Goal: Transaction & Acquisition: Purchase product/service

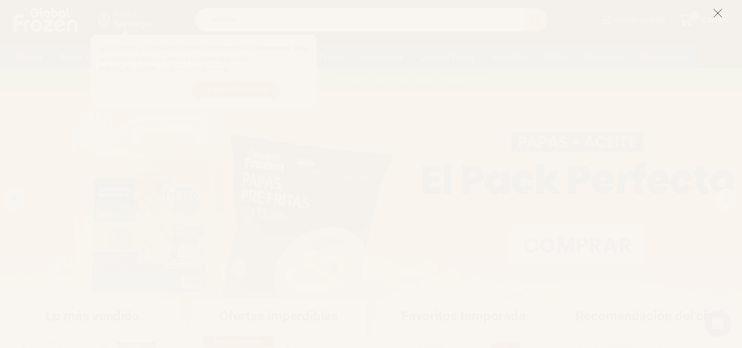
click at [716, 8] on button at bounding box center [718, 13] width 10 height 24
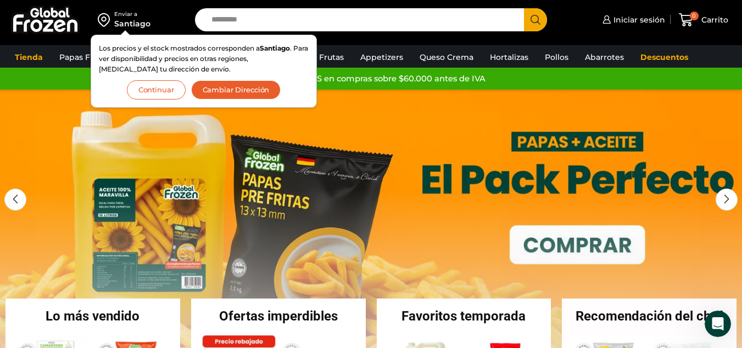
click at [222, 98] on button "Cambiar Dirección" at bounding box center [236, 89] width 90 height 19
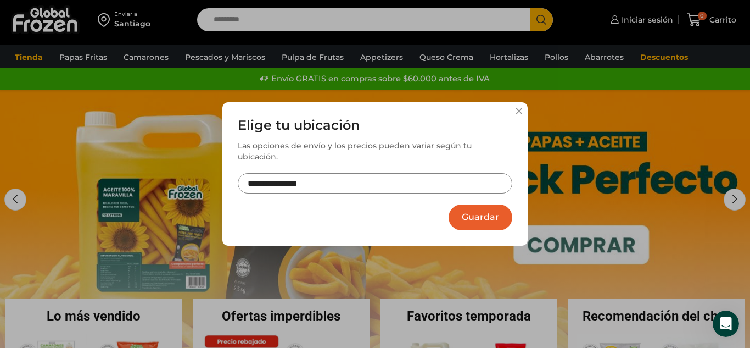
click at [278, 174] on input "**********" at bounding box center [375, 183] width 275 height 20
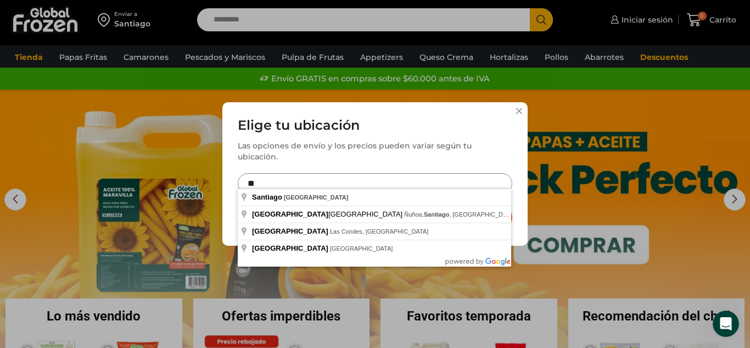
type input "*"
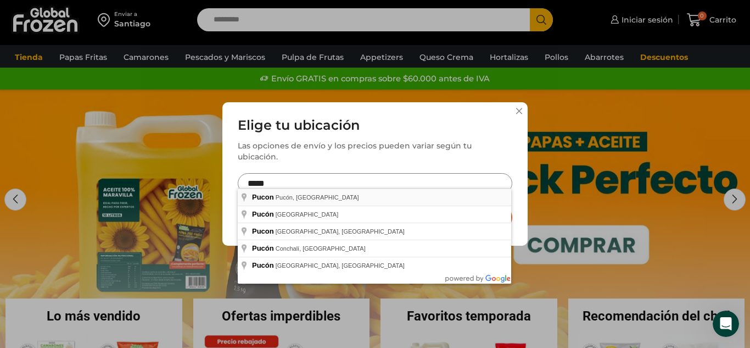
type input "**********"
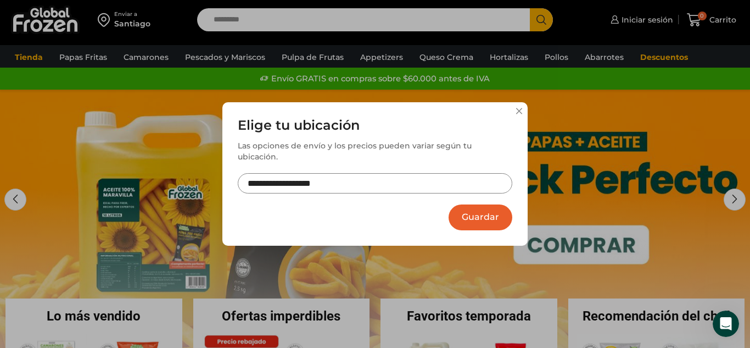
click at [473, 211] on button "Guardar" at bounding box center [481, 217] width 64 height 26
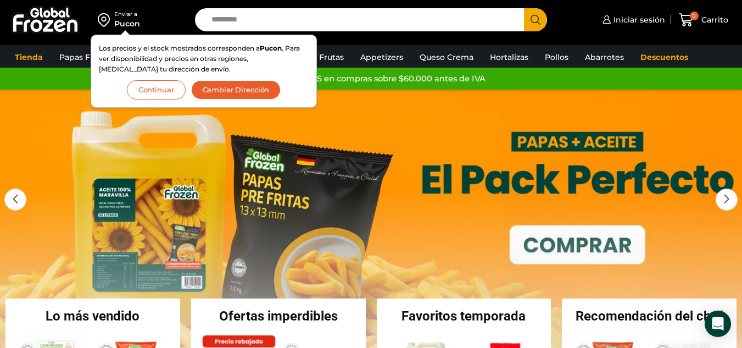
click at [148, 90] on button "Continuar" at bounding box center [156, 89] width 59 height 19
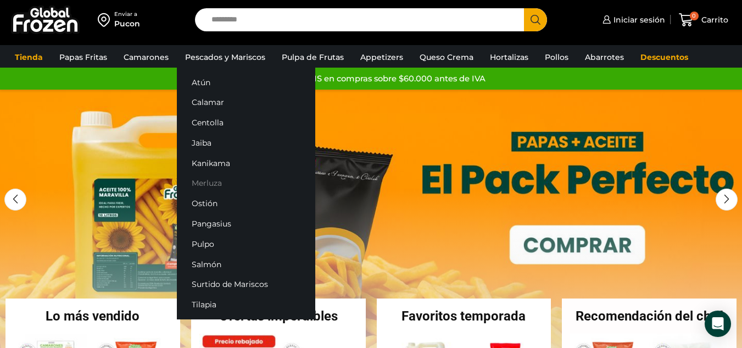
click at [208, 181] on link "Merluza" at bounding box center [246, 183] width 138 height 20
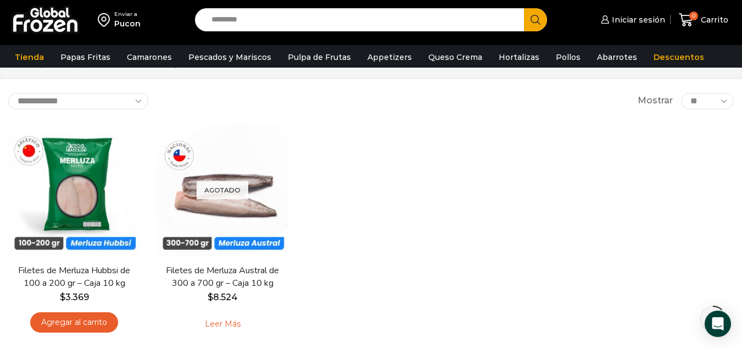
scroll to position [46, 0]
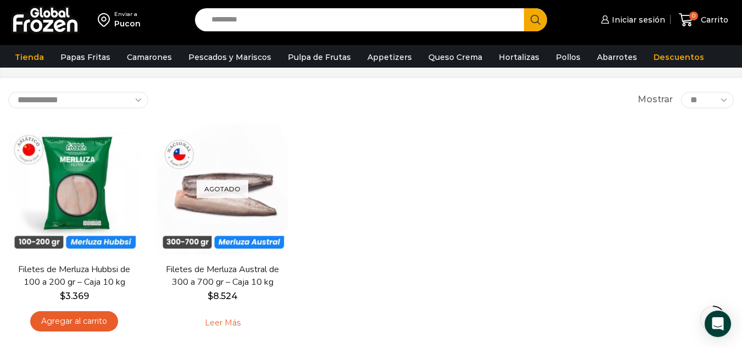
click at [455, 259] on div "En stock Vista Rápida Filetes de Merluza Hubbsi de 100 a 200 gr – Caja 10 kg $ …" at bounding box center [371, 232] width 742 height 234
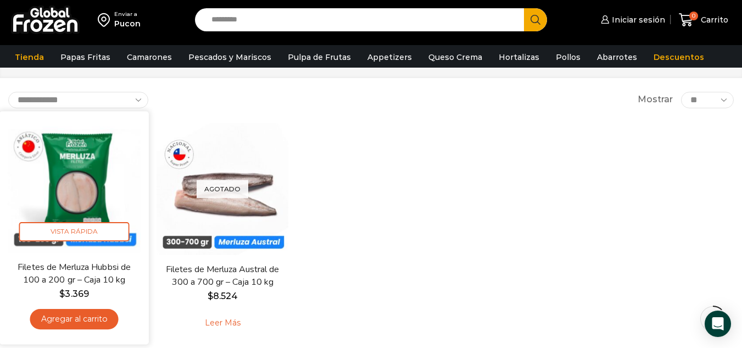
click at [77, 282] on link "Filetes de Merluza Hubbsi de 100 a 200 gr – Caja 10 kg" at bounding box center [74, 273] width 120 height 26
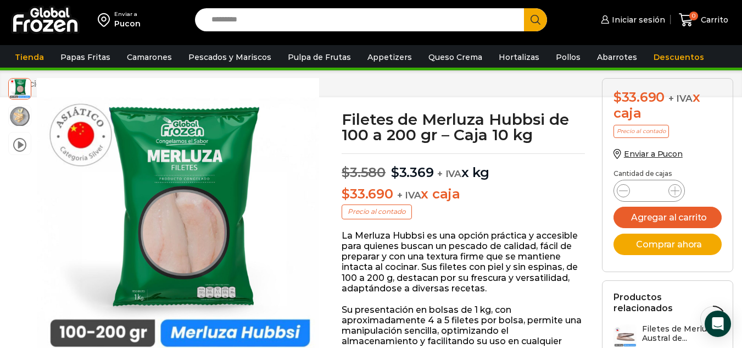
scroll to position [19, 0]
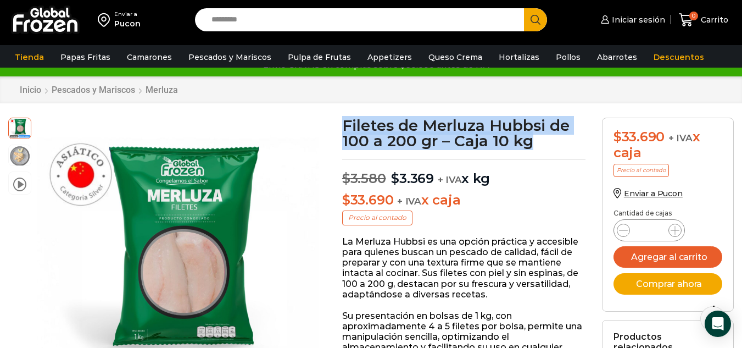
drag, startPoint x: 343, startPoint y: 126, endPoint x: 539, endPoint y: 146, distance: 197.7
click at [539, 146] on h1 "Filetes de Merluza Hubbsi de 100 a 200 gr – Caja 10 kg" at bounding box center [463, 133] width 243 height 31
copy h1 "Filetes de Merluza Hubbsi de 100 a 200 gr – Caja 10 kg"
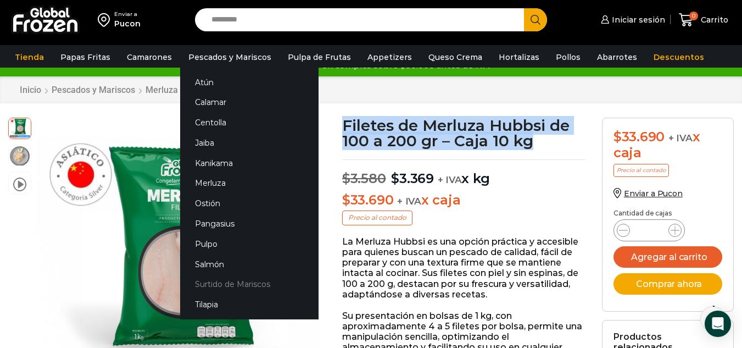
click at [212, 286] on link "Surtido de Mariscos" at bounding box center [249, 284] width 138 height 20
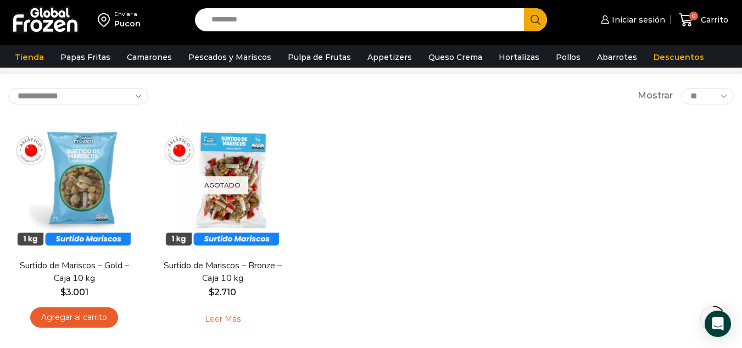
scroll to position [51, 0]
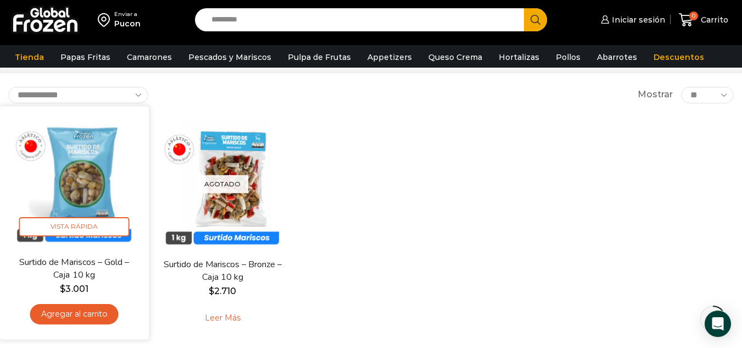
click at [88, 265] on link "Surtido de Mariscos – Gold – Caja 10 kg" at bounding box center [74, 268] width 120 height 26
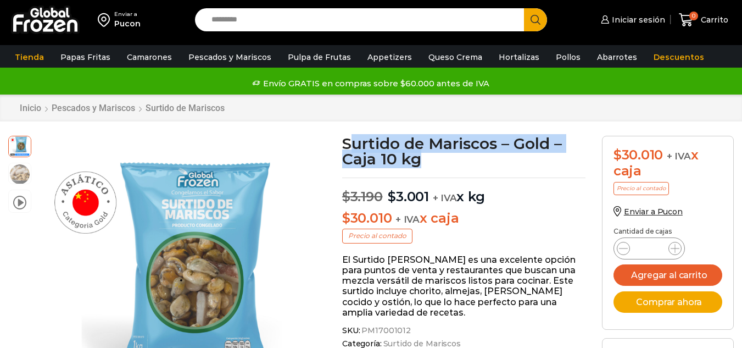
drag, startPoint x: 348, startPoint y: 141, endPoint x: 430, endPoint y: 163, distance: 84.9
click at [430, 163] on h1 "Surtido de Mariscos – Gold – Caja 10 kg" at bounding box center [463, 151] width 243 height 31
